Goal: Navigation & Orientation: Understand site structure

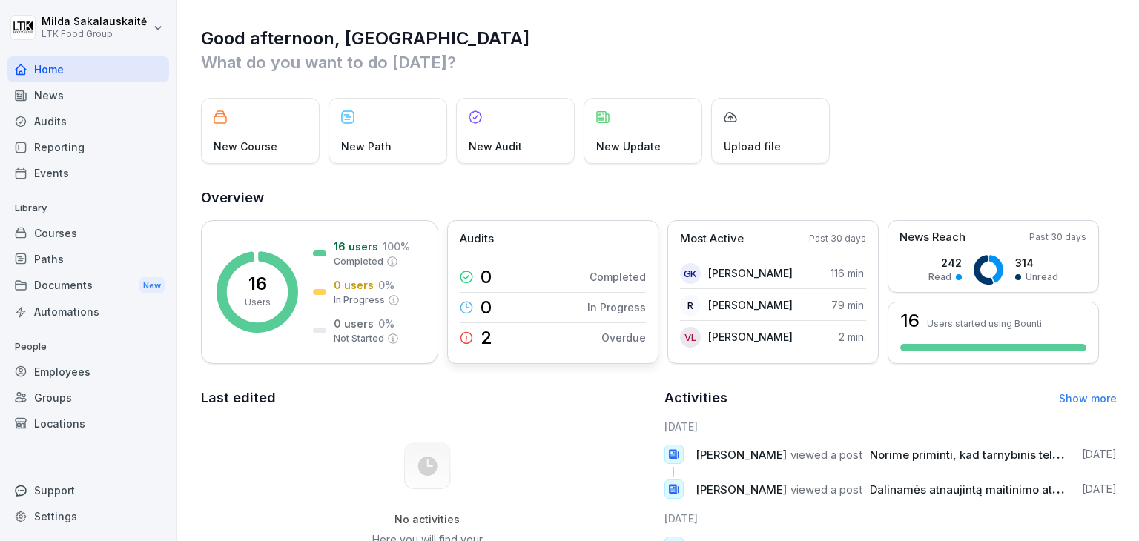
click at [466, 334] on icon at bounding box center [466, 337] width 13 height 13
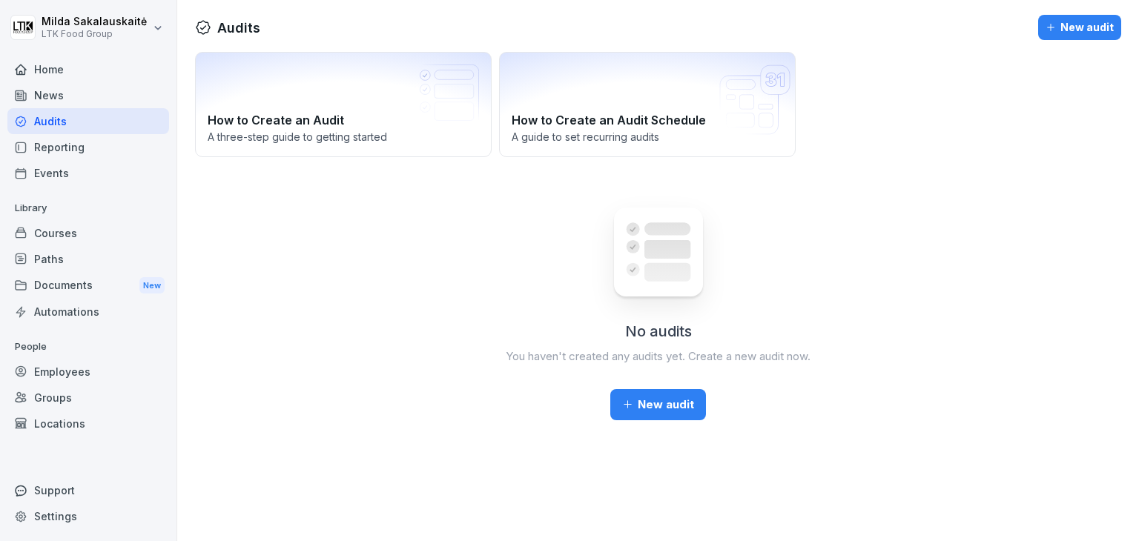
click at [90, 76] on div "Home" at bounding box center [88, 69] width 162 height 26
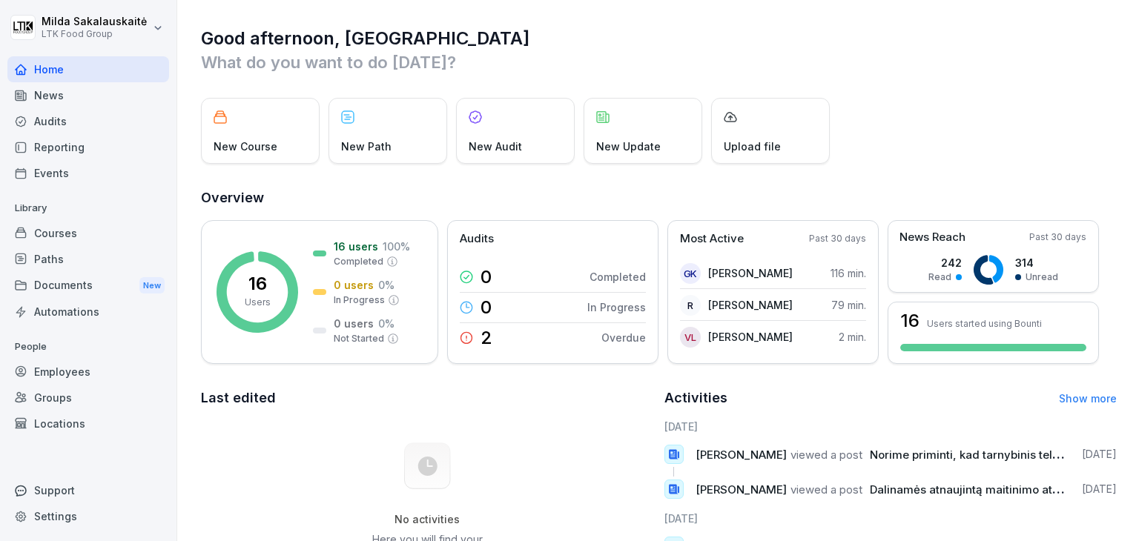
click at [86, 100] on div "News" at bounding box center [88, 95] width 162 height 26
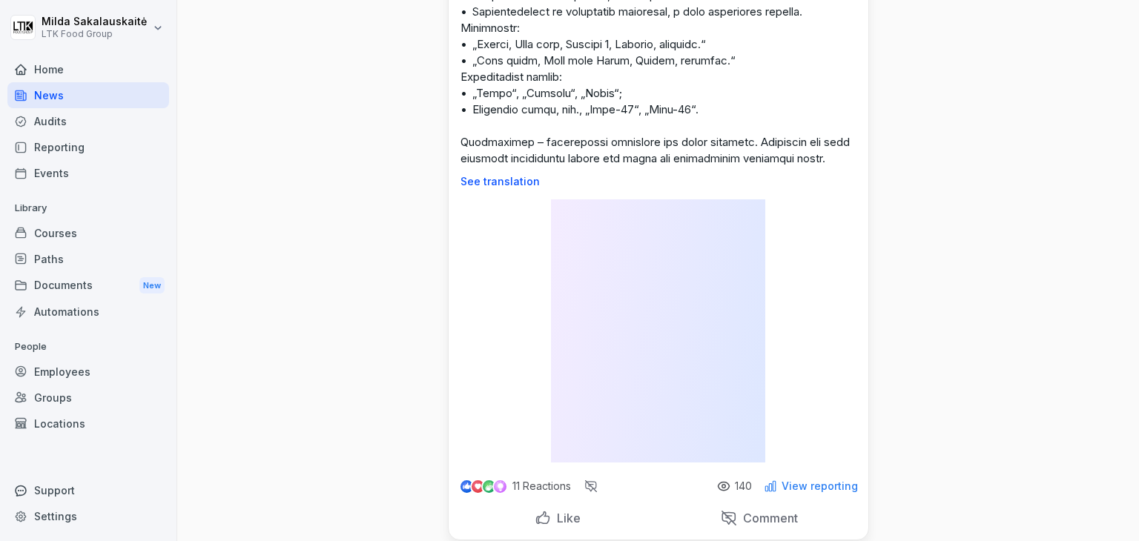
scroll to position [74, 0]
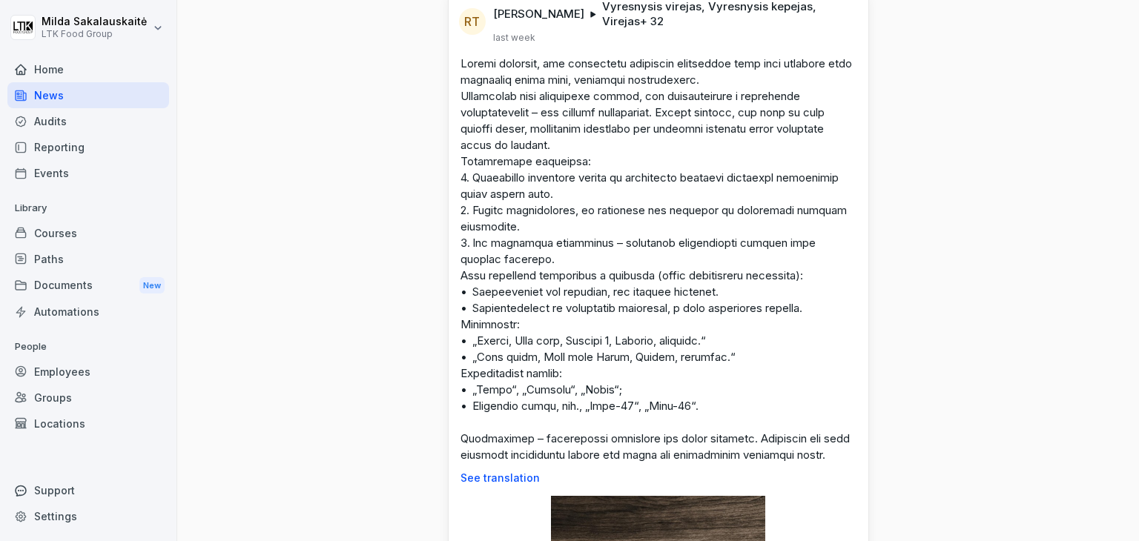
click at [66, 371] on div "Employees" at bounding box center [88, 372] width 162 height 26
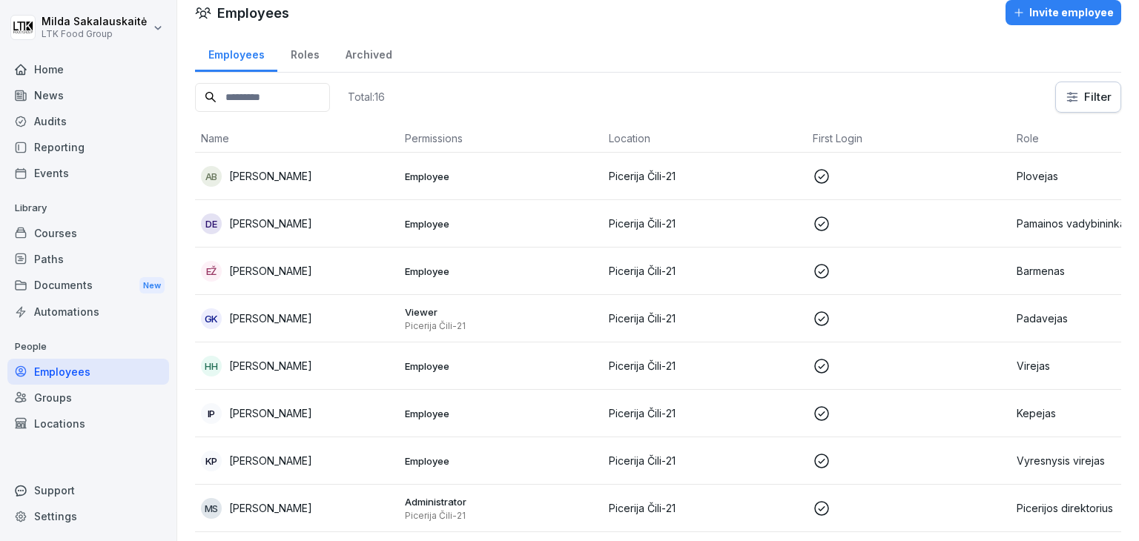
click at [380, 64] on div "Archived" at bounding box center [368, 53] width 73 height 38
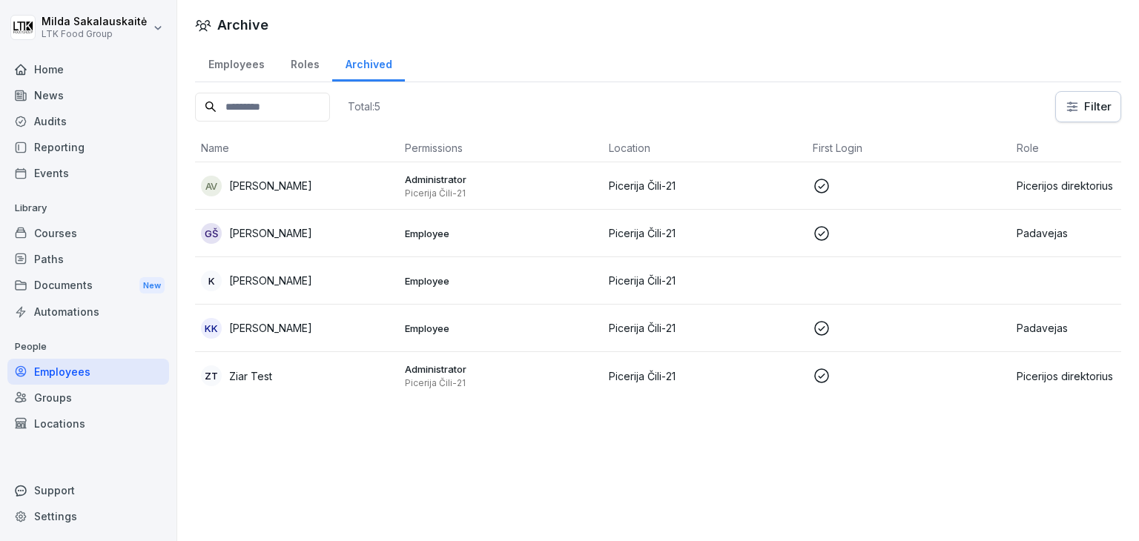
click at [292, 63] on div "Roles" at bounding box center [304, 63] width 55 height 38
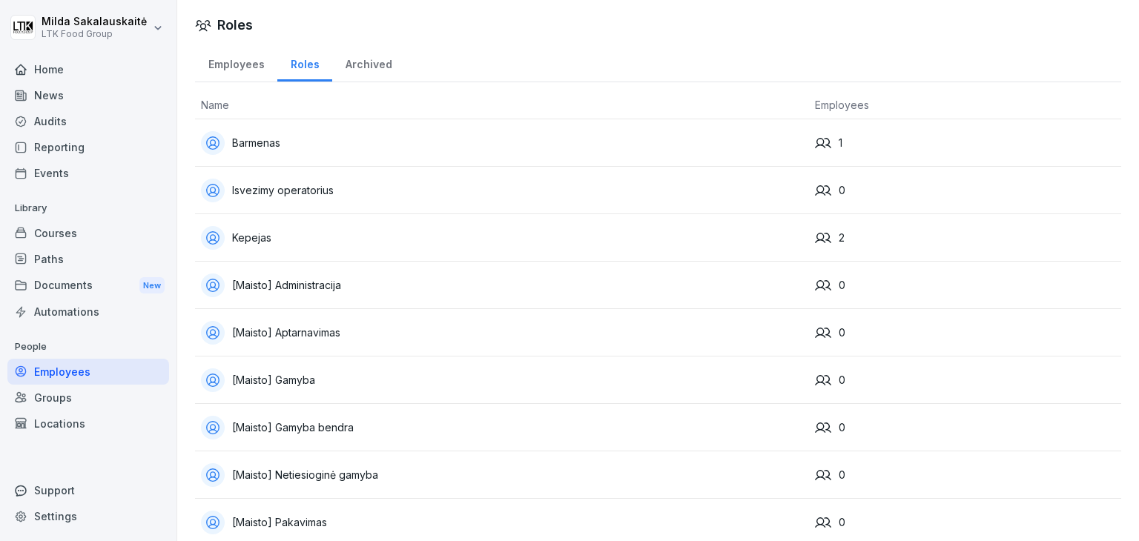
click at [234, 70] on div "Employees" at bounding box center [236, 63] width 82 height 38
